Goal: Information Seeking & Learning: Learn about a topic

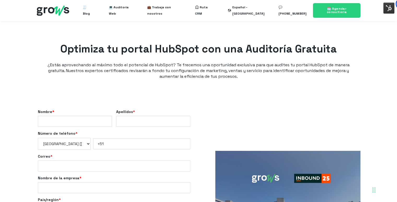
select select "PE"
click at [56, 7] on img at bounding box center [53, 10] width 32 height 10
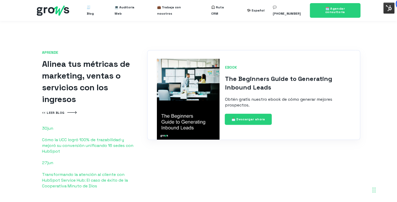
scroll to position [1027, 0]
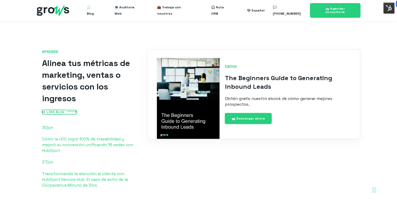
click at [64, 110] on span "👀 LEER BLOG" at bounding box center [53, 112] width 22 height 4
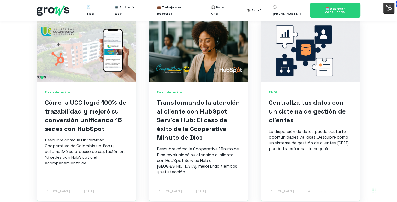
scroll to position [225, 0]
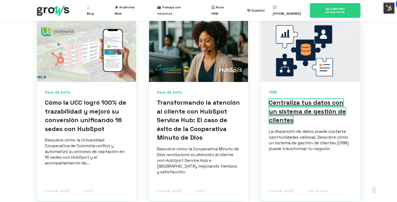
click at [289, 117] on link "Centraliza tus datos con un sistema de gestión de clientes" at bounding box center [307, 111] width 77 height 26
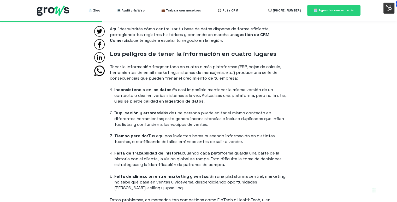
scroll to position [347, 0]
